Goal: Find specific page/section: Find specific page/section

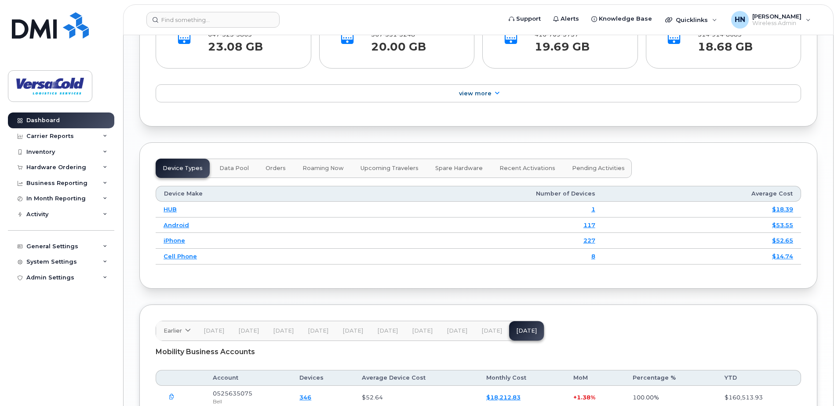
scroll to position [1099, 0]
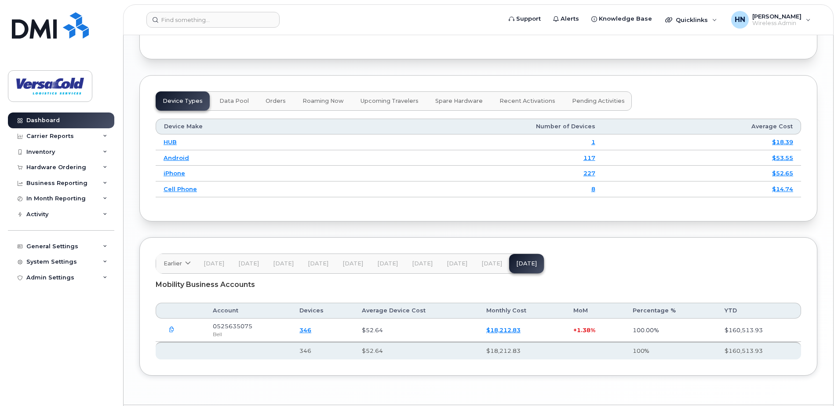
click at [311, 331] on link "346" at bounding box center [306, 330] width 12 height 7
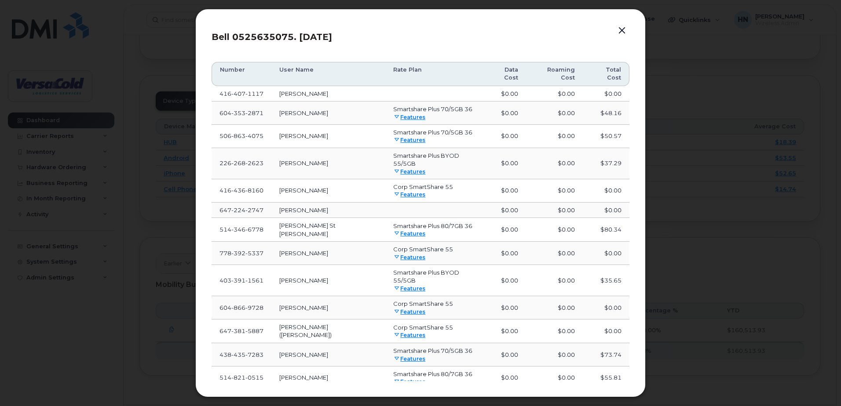
click at [621, 31] on button "button" at bounding box center [621, 31] width 13 height 12
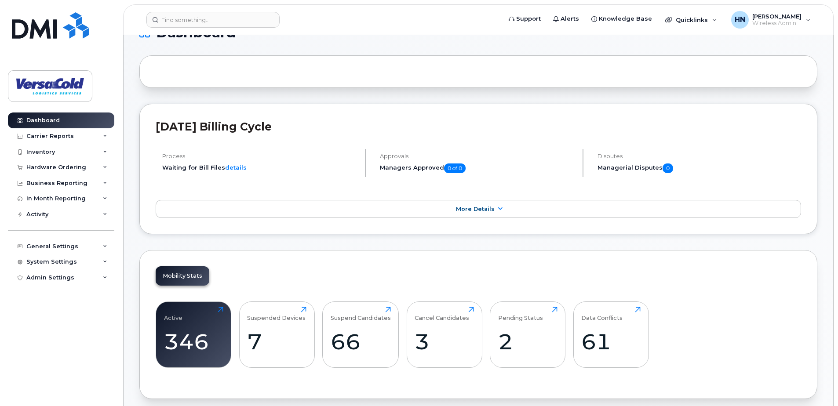
scroll to position [0, 0]
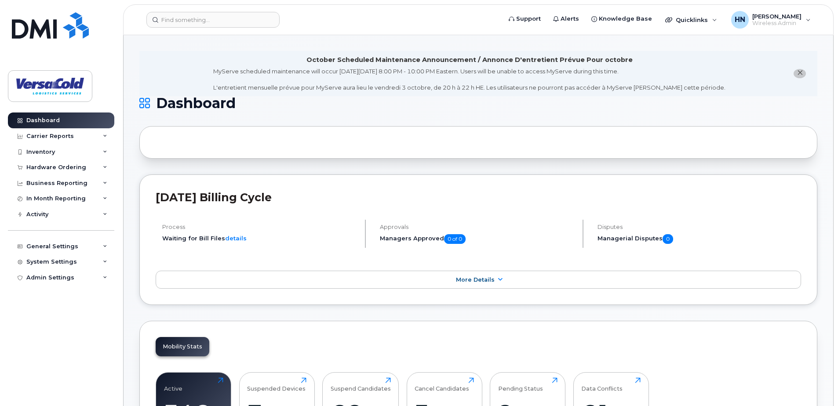
click at [224, 142] on div at bounding box center [478, 142] width 678 height 33
click at [212, 23] on input at bounding box center [212, 20] width 133 height 16
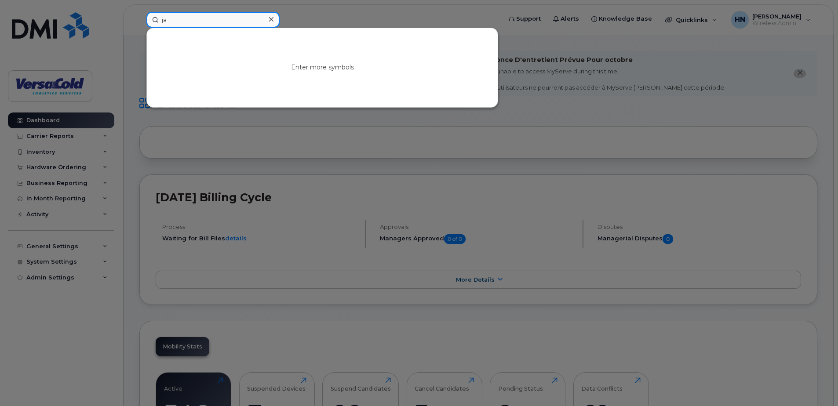
type input "j"
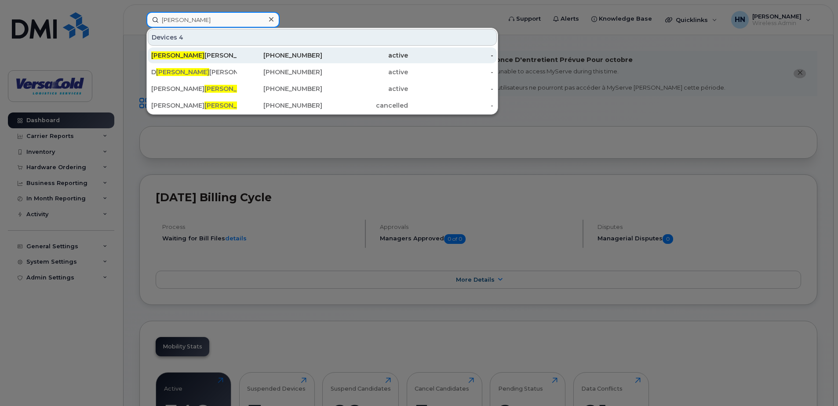
type input "aron"
click at [297, 58] on div "587-439-2422" at bounding box center [280, 55] width 86 height 9
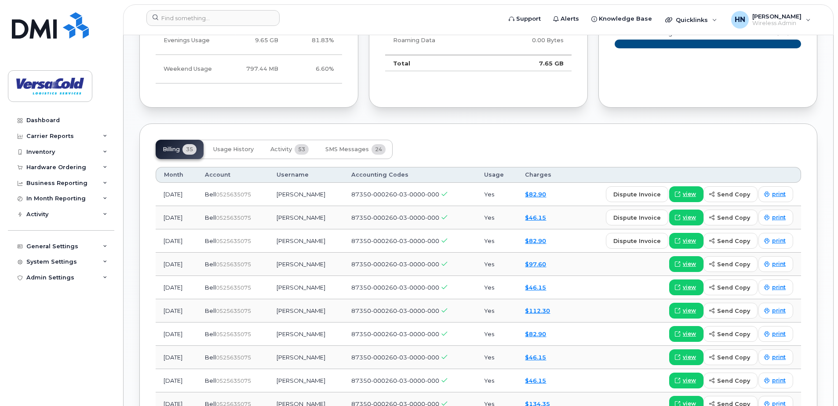
scroll to position [660, 0]
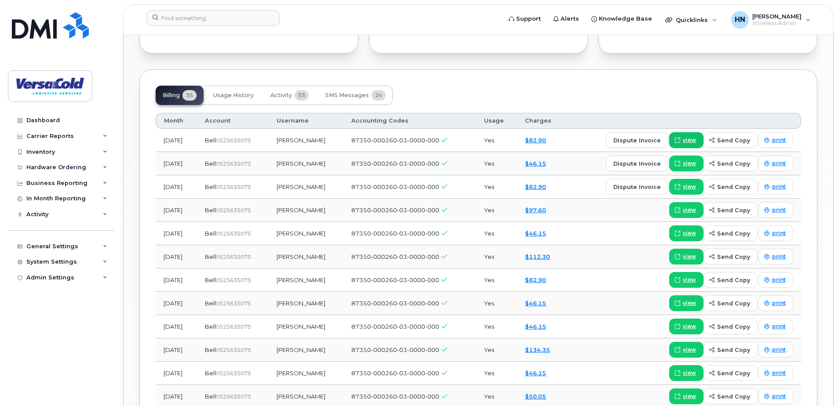
click at [688, 140] on span "view" at bounding box center [689, 140] width 13 height 8
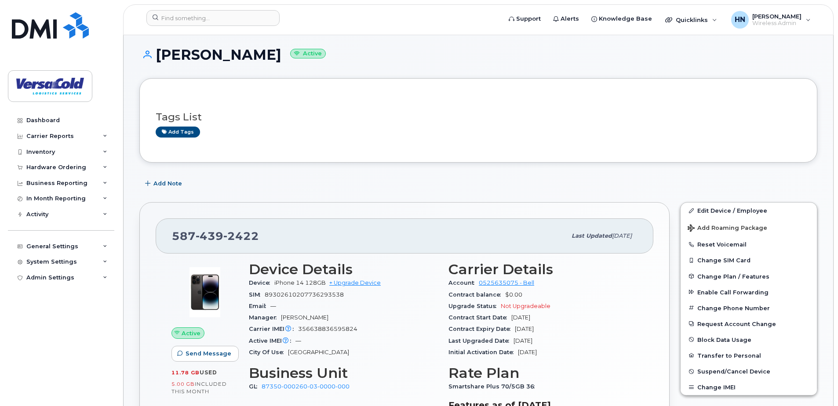
scroll to position [44, 0]
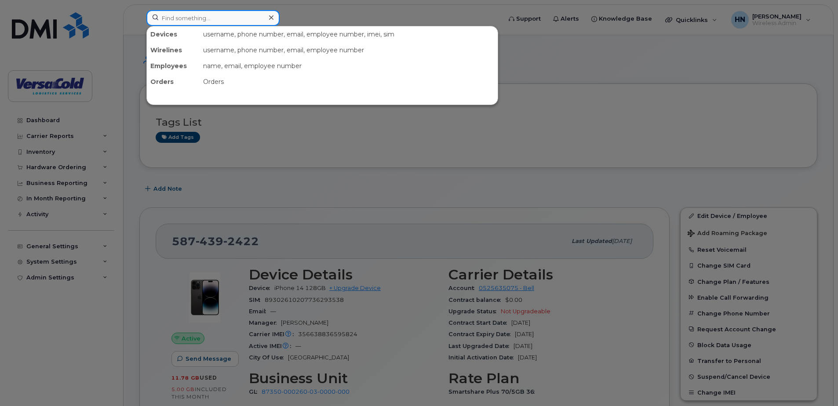
click at [208, 18] on input at bounding box center [212, 18] width 133 height 16
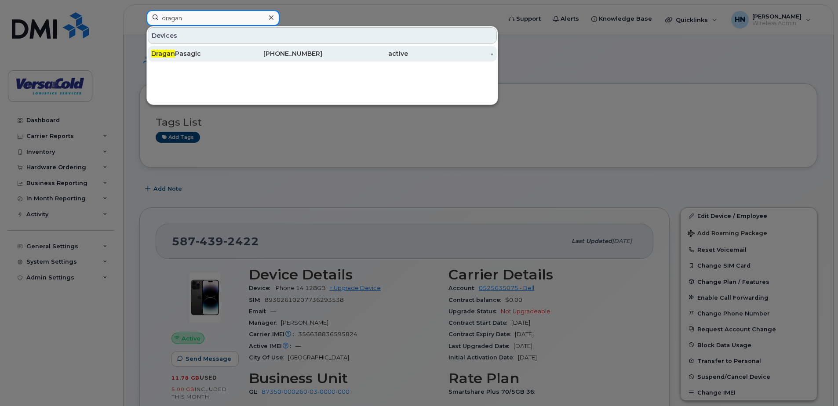
type input "dragan"
click at [237, 57] on div "[PHONE_NUMBER]" at bounding box center [280, 53] width 86 height 9
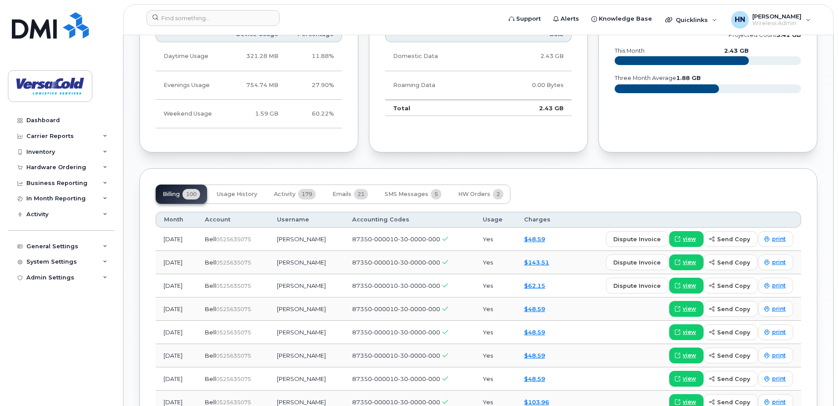
scroll to position [616, 0]
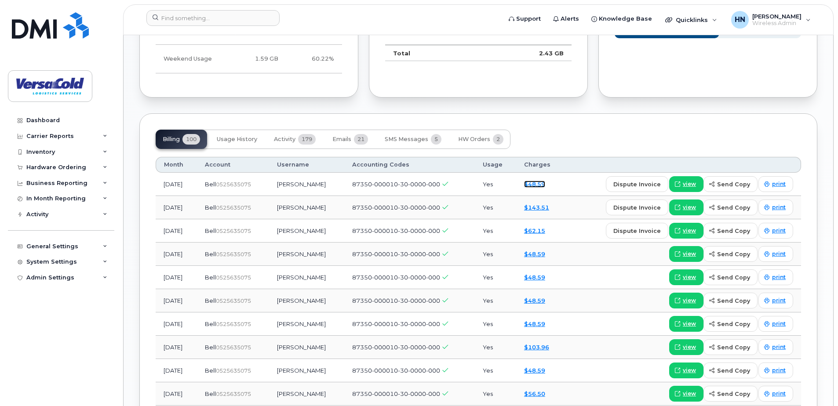
click at [542, 184] on link "$48.59" at bounding box center [534, 184] width 21 height 7
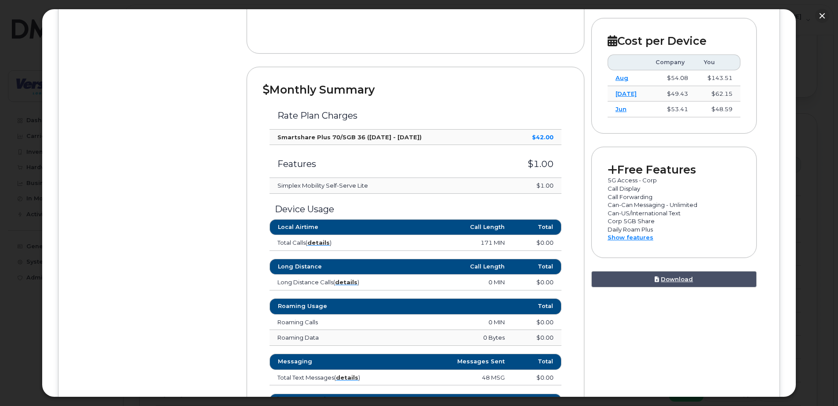
scroll to position [0, 0]
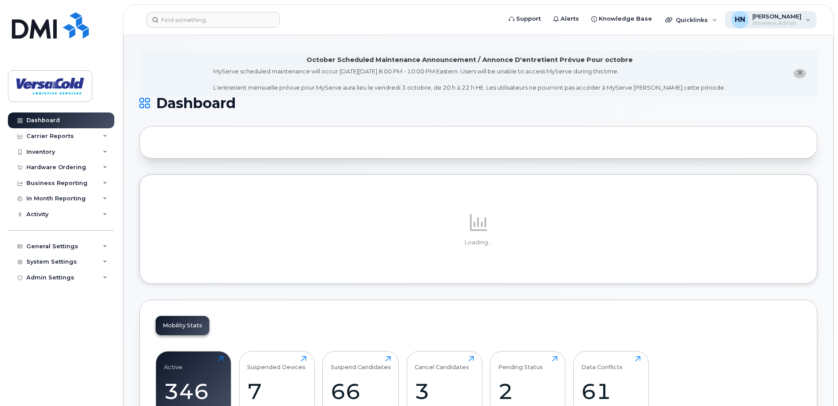
click at [792, 19] on span "[PERSON_NAME]" at bounding box center [776, 16] width 49 height 7
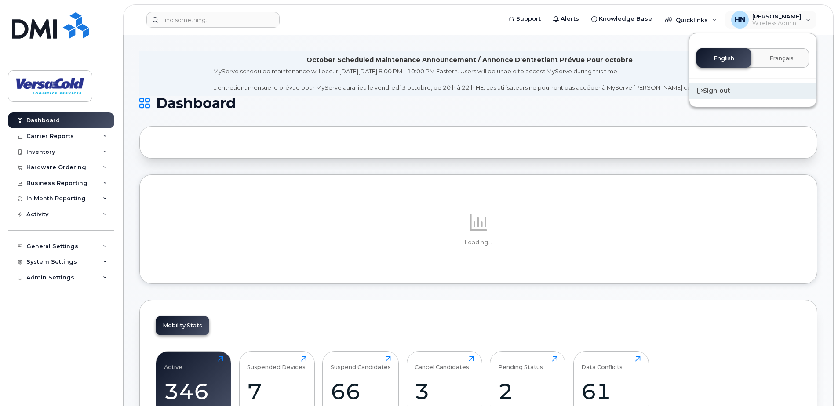
click at [721, 88] on div "Sign out" at bounding box center [753, 91] width 127 height 16
